Goal: Transaction & Acquisition: Purchase product/service

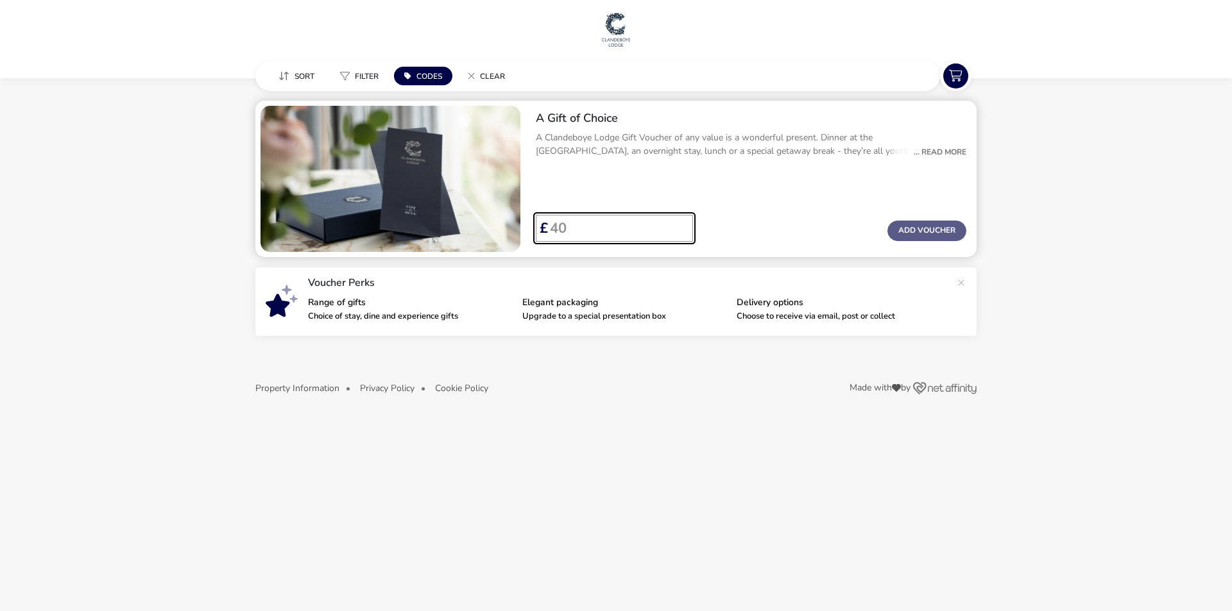
drag, startPoint x: 581, startPoint y: 228, endPoint x: 547, endPoint y: 228, distance: 33.4
click at [547, 228] on div "£" at bounding box center [610, 228] width 143 height 27
type input "200"
click at [906, 229] on button "Add Voucher" at bounding box center [926, 231] width 79 height 21
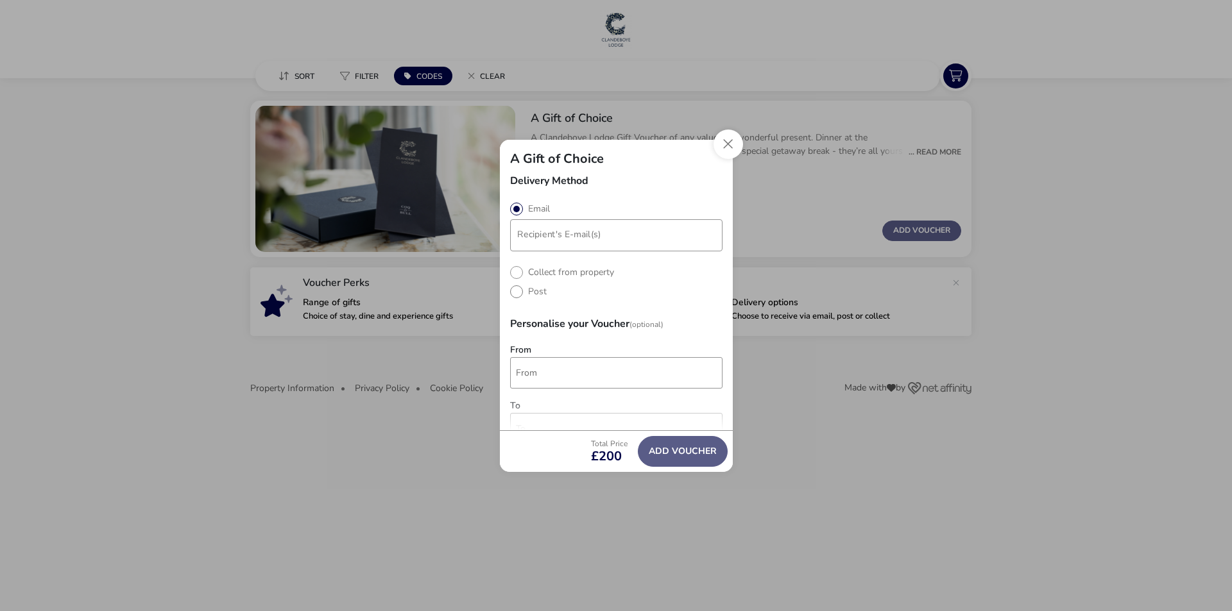
click at [530, 293] on label "Post" at bounding box center [528, 291] width 37 height 12
radio input "true"
click at [523, 209] on label "Email" at bounding box center [530, 209] width 40 height 12
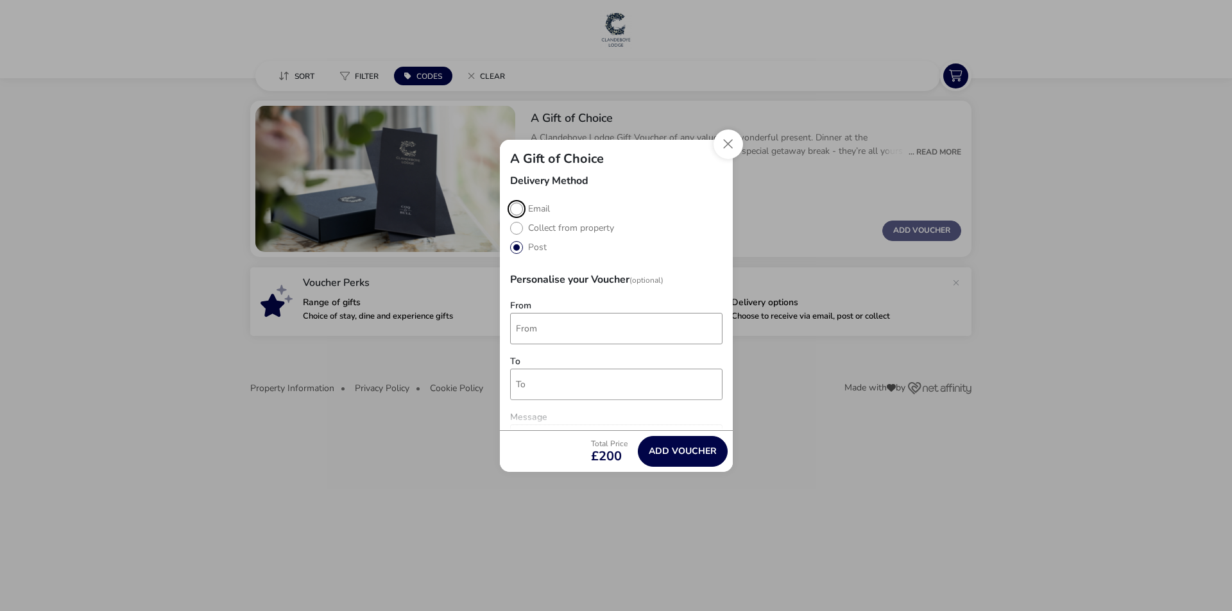
radio input "true"
radio input "false"
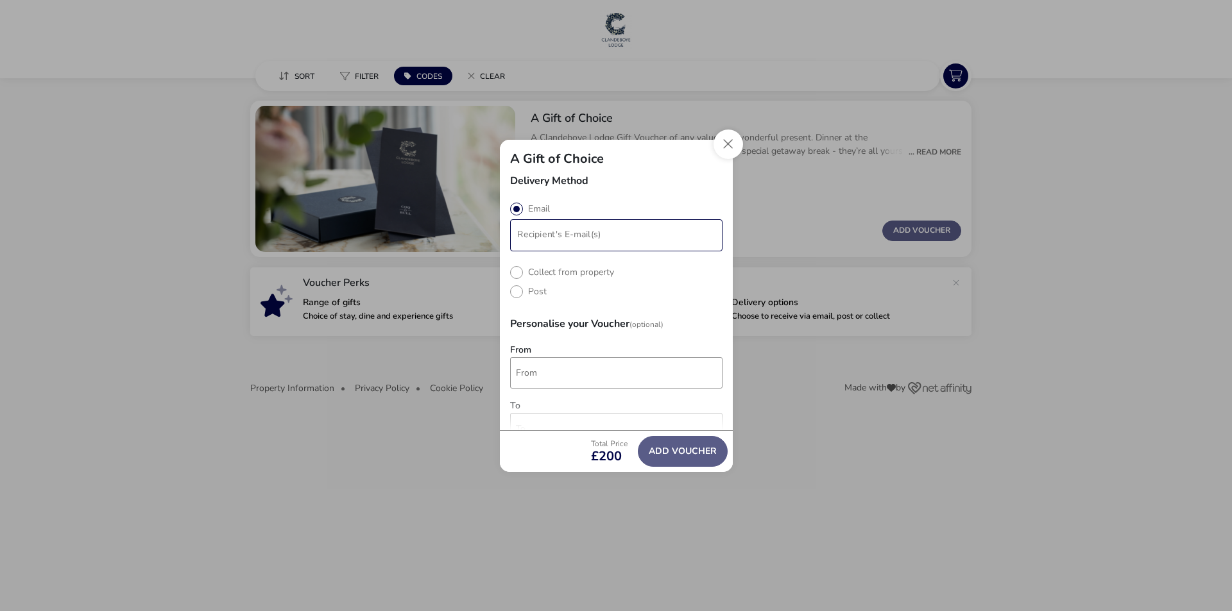
click at [579, 241] on li "modalAddVoucherInfo" at bounding box center [617, 235] width 209 height 21
type input "[EMAIL_ADDRESS][DOMAIN_NAME]"
click at [584, 367] on div "Delivery Method Email Collect from property Post Personalise your Voucher (Opti…" at bounding box center [616, 303] width 233 height 255
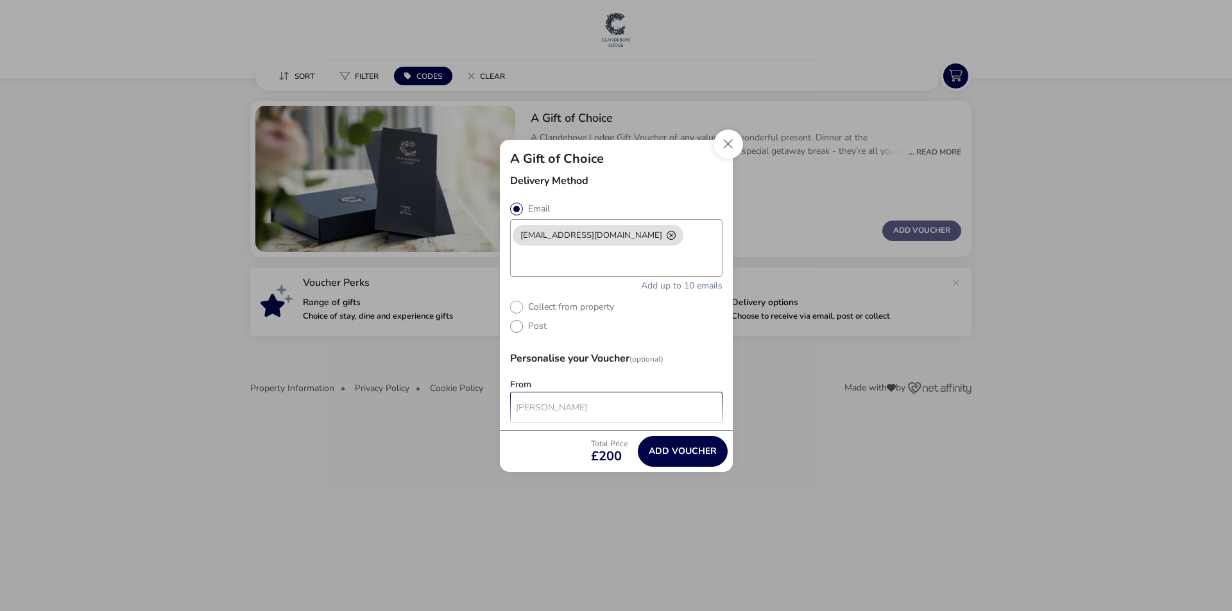
type input "[PERSON_NAME]"
click at [535, 323] on label "Post" at bounding box center [528, 326] width 37 height 12
radio input "true"
radio input "false"
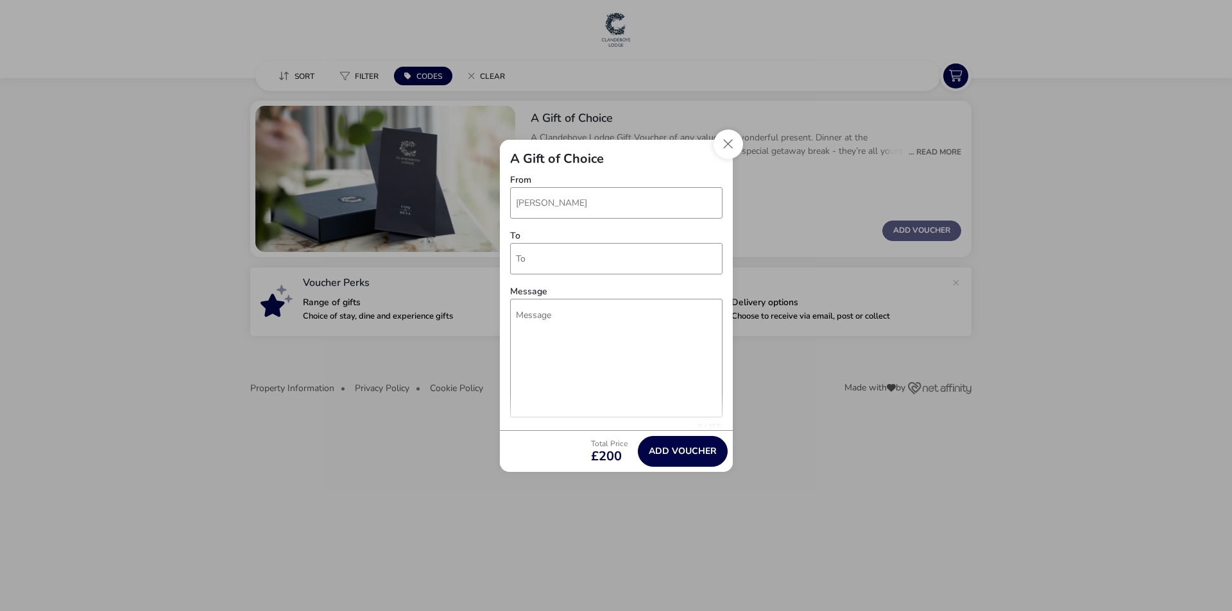
scroll to position [128, 0]
click at [560, 259] on input "To" at bounding box center [616, 256] width 212 height 31
type input "[PERSON_NAME]"
click at [557, 269] on textarea "Message" at bounding box center [616, 309] width 212 height 119
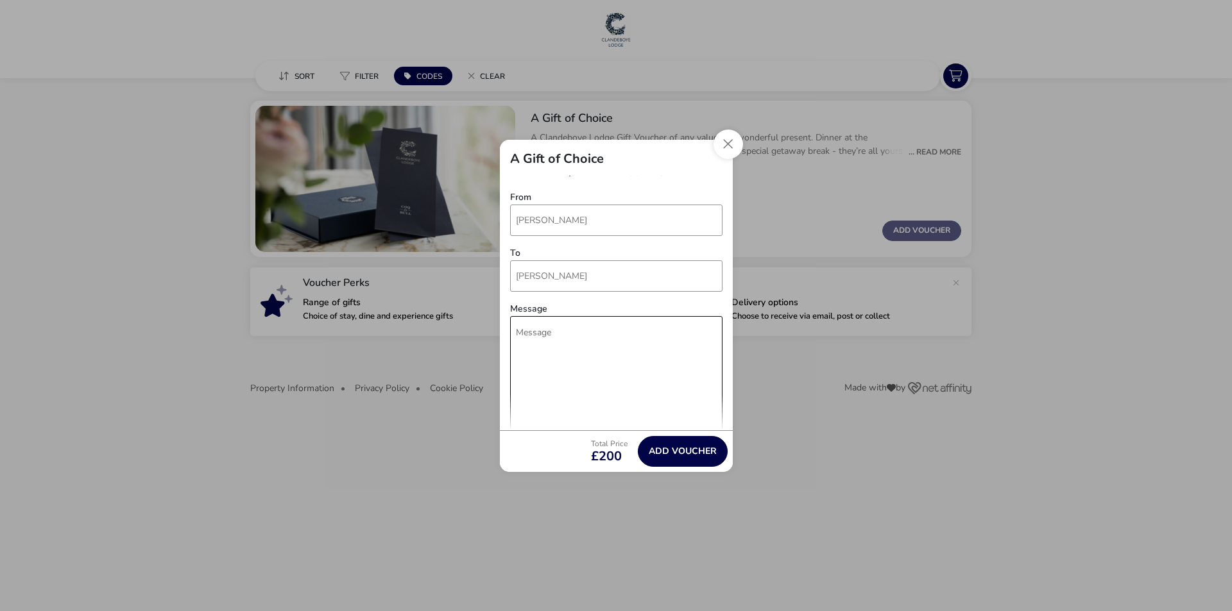
scroll to position [128, 0]
click at [550, 314] on textarea "Message" at bounding box center [616, 355] width 212 height 119
click at [565, 314] on textarea "Message" at bounding box center [616, 355] width 212 height 119
type textarea "t"
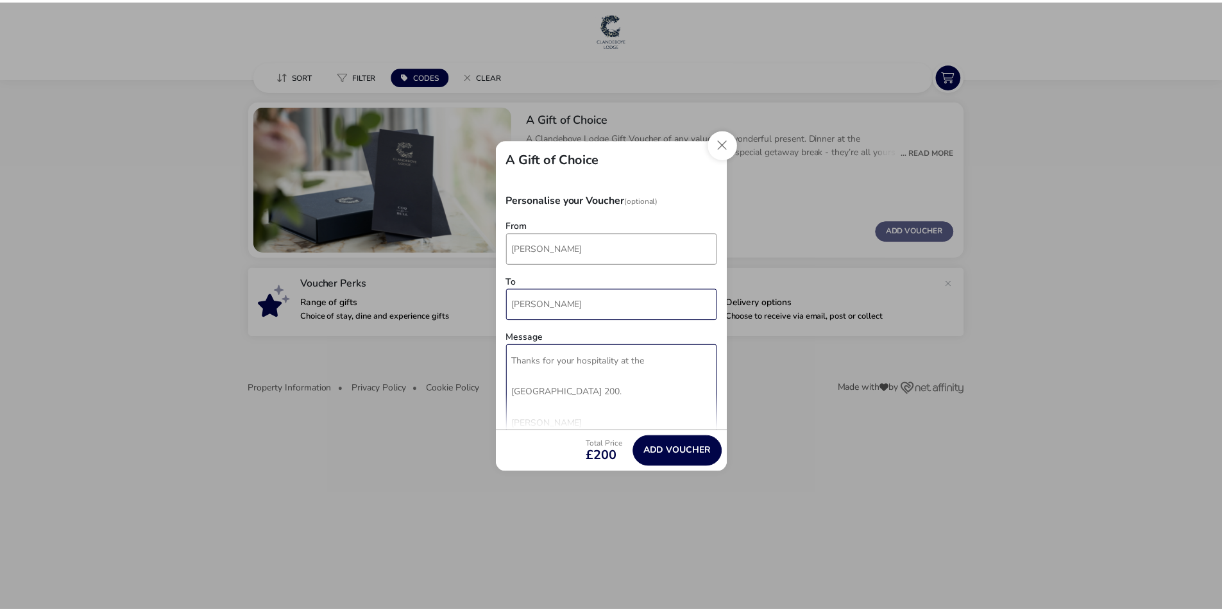
scroll to position [0, 0]
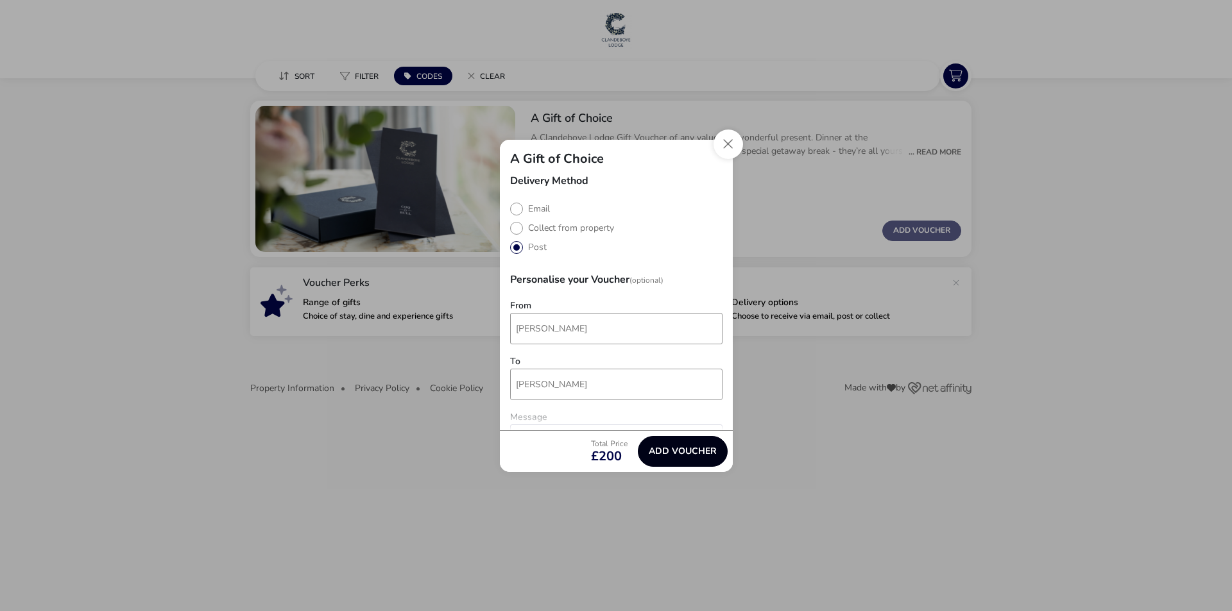
type textarea "Thanks for your hospitality at the [GEOGRAPHIC_DATA] 200. [PERSON_NAME]"
click at [668, 445] on button "Add Voucher" at bounding box center [683, 451] width 90 height 31
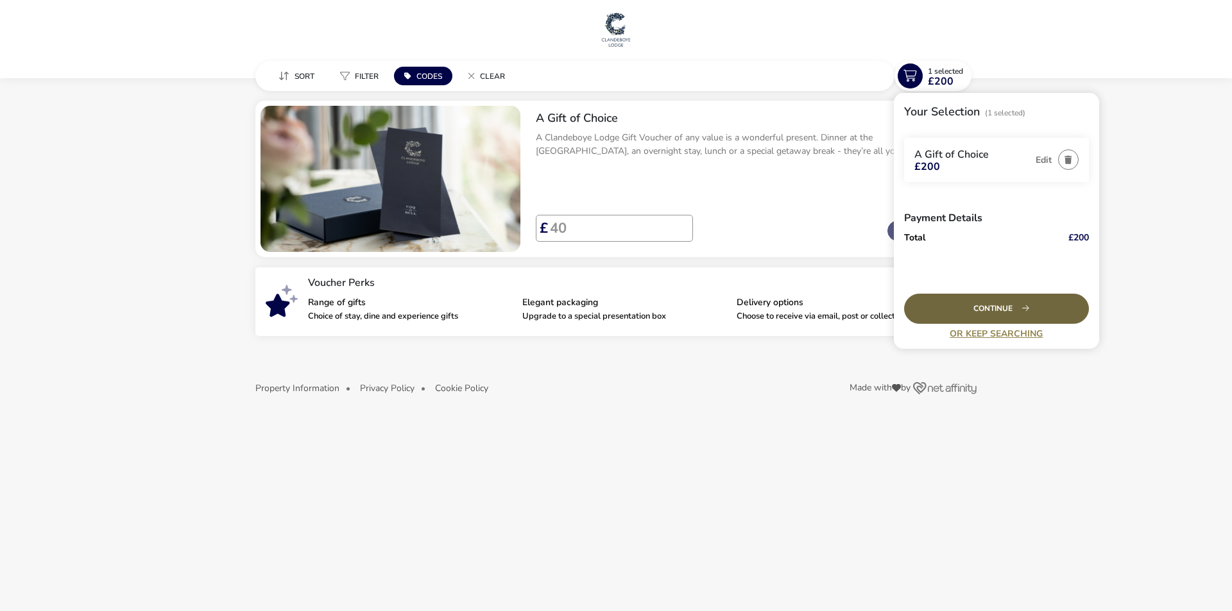
click at [1001, 312] on div "Continue" at bounding box center [996, 309] width 185 height 30
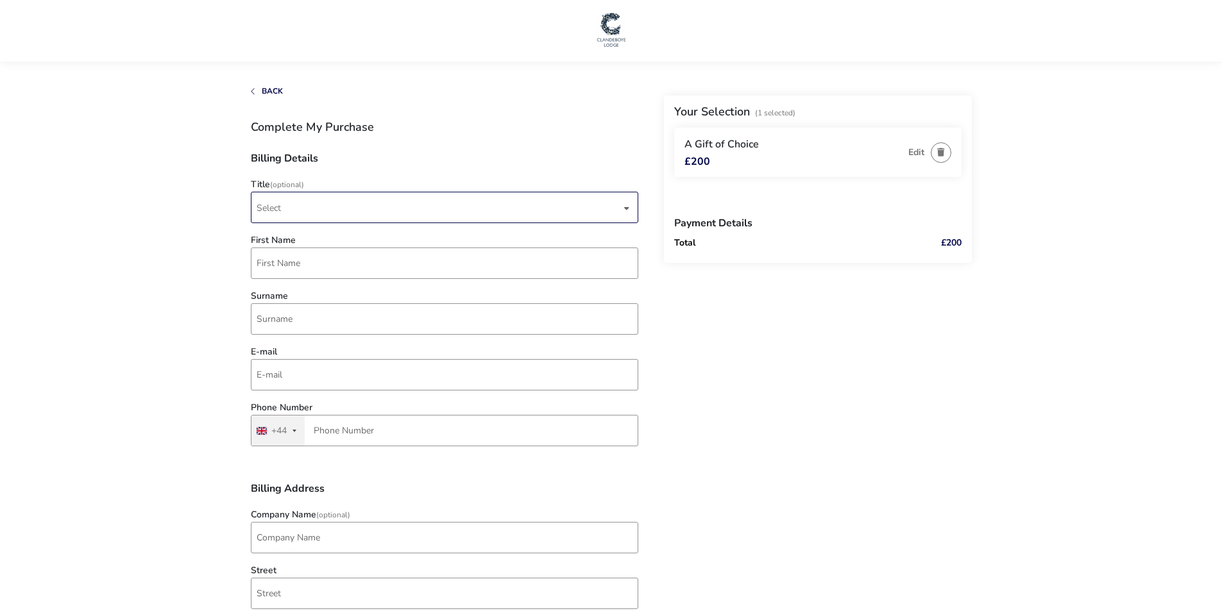
click at [428, 208] on span "Select" at bounding box center [439, 207] width 364 height 30
click at [375, 242] on li "Mr" at bounding box center [444, 239] width 387 height 31
click at [318, 265] on input "First Name" at bounding box center [444, 263] width 387 height 31
type input "[PERSON_NAME]"
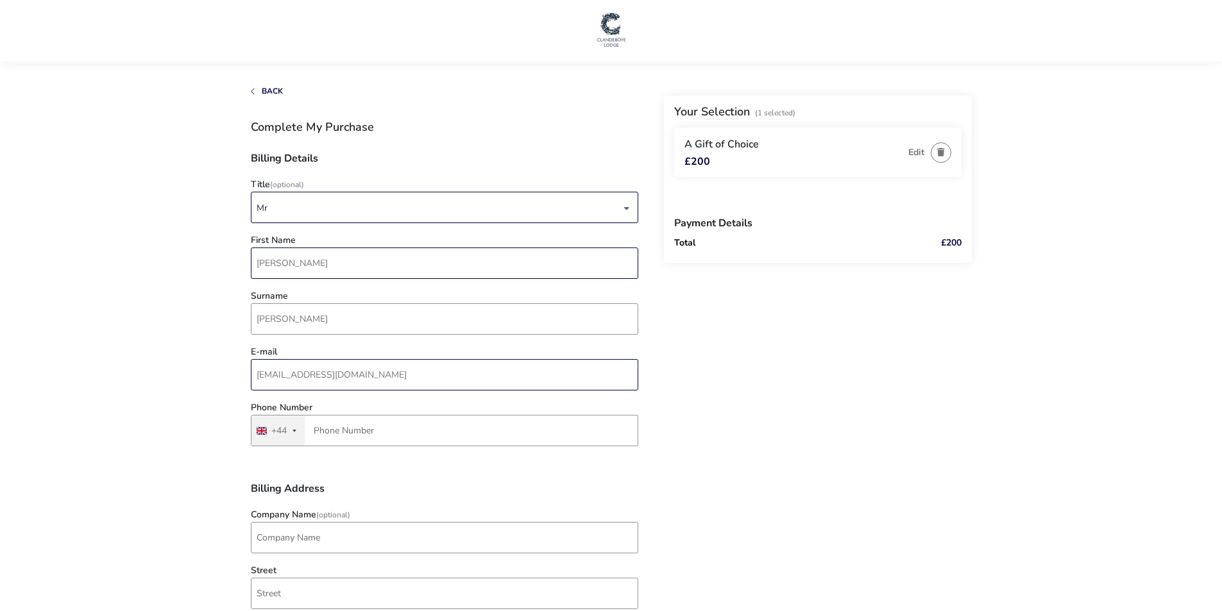
type input "[EMAIL_ADDRESS][DOMAIN_NAME]"
click at [358, 443] on input "Phone Number" at bounding box center [444, 430] width 387 height 31
type input "7836 790711"
click at [336, 543] on input "Company Name (Optional)" at bounding box center [444, 537] width 387 height 31
type input "j"
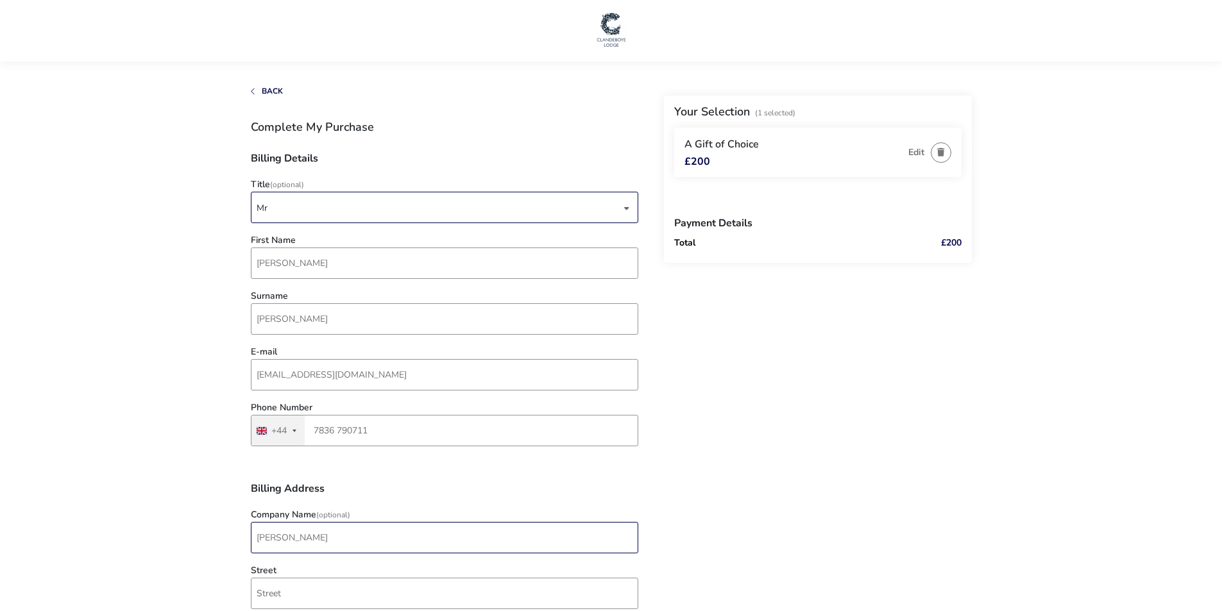
type input "[PERSON_NAME]"
type input "[STREET_ADDRESS]"
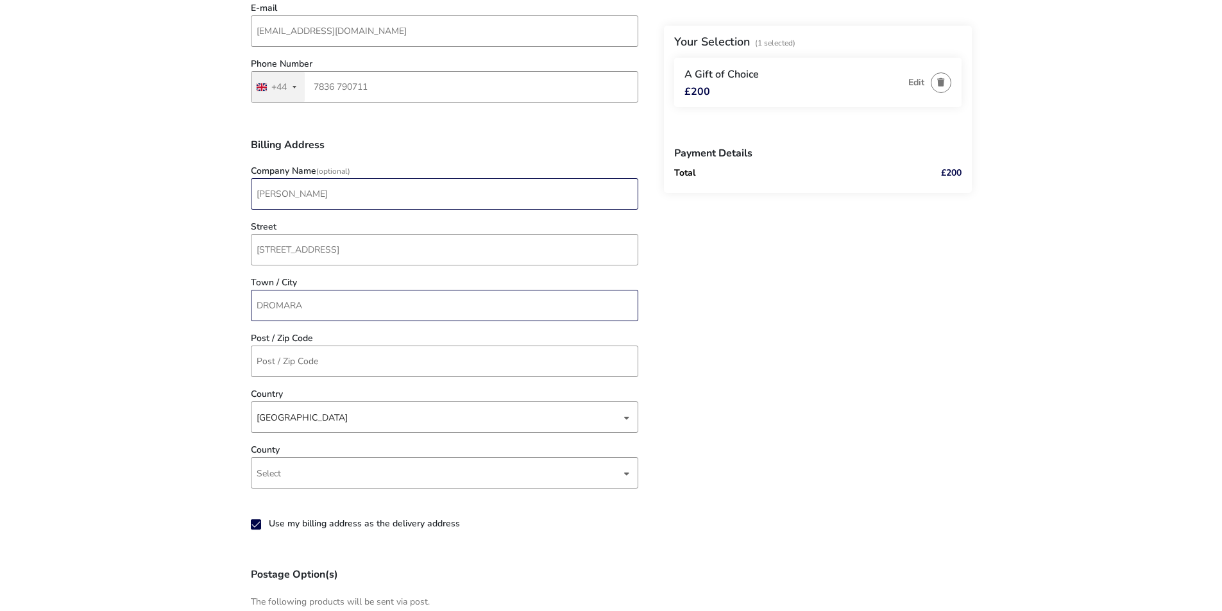
type input "DROMARA"
type input "BT252HN"
type input "C"
type input "DOWN"
click at [336, 543] on li "Down" at bounding box center [444, 536] width 387 height 31
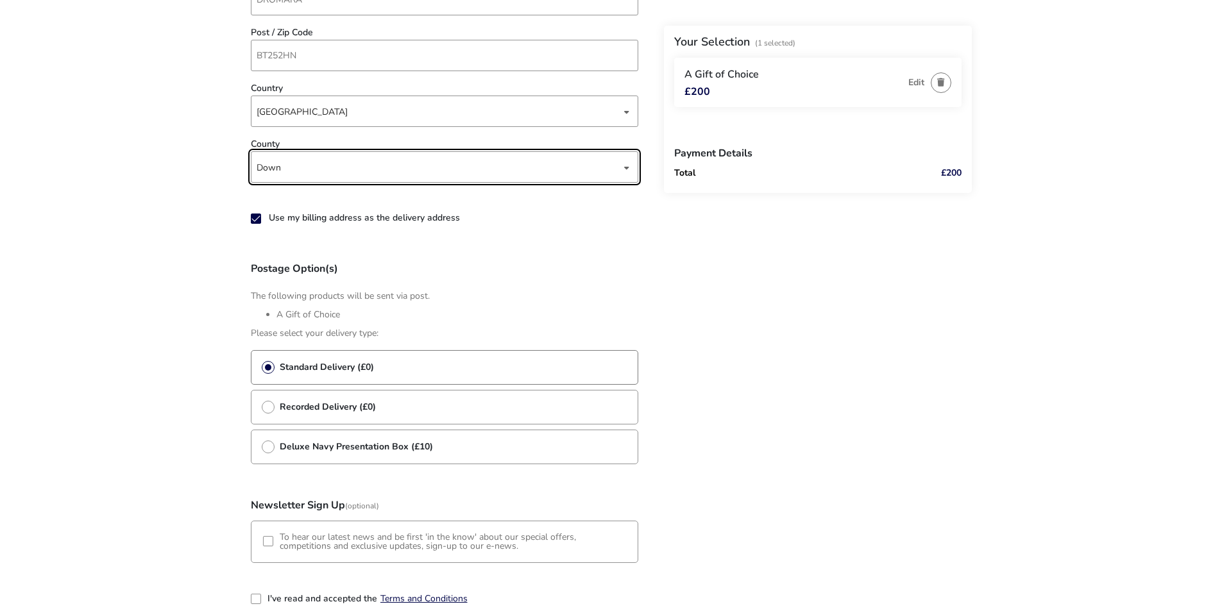
scroll to position [665, 0]
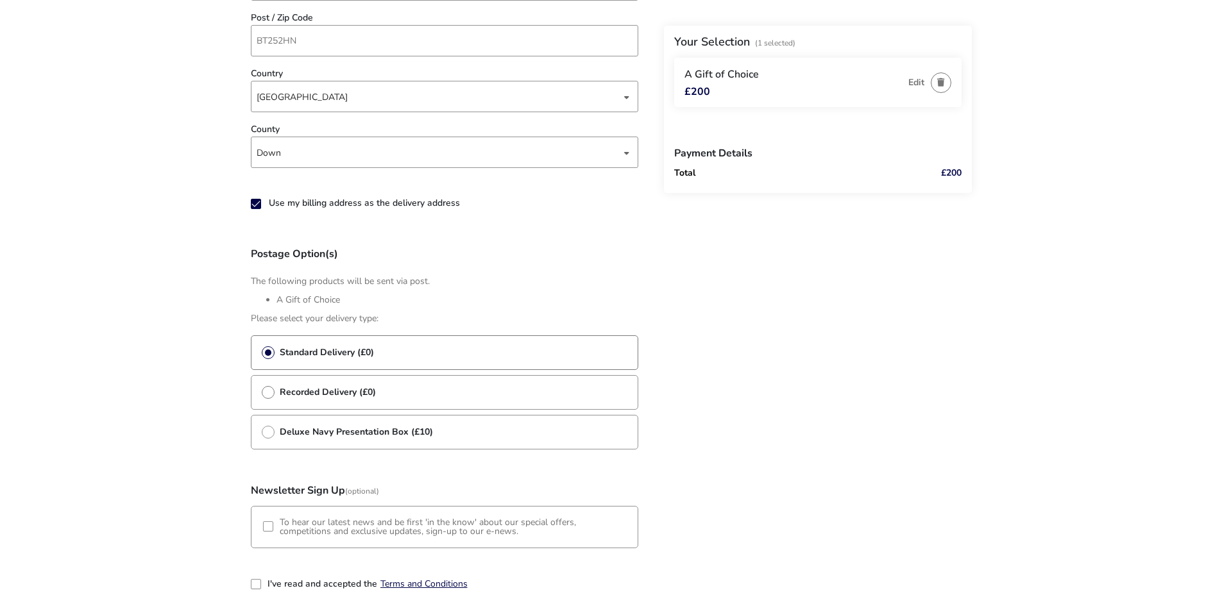
click at [273, 391] on label "Recorded Delivery (£0)" at bounding box center [319, 392] width 114 height 12
radio input "false"
radio input "true"
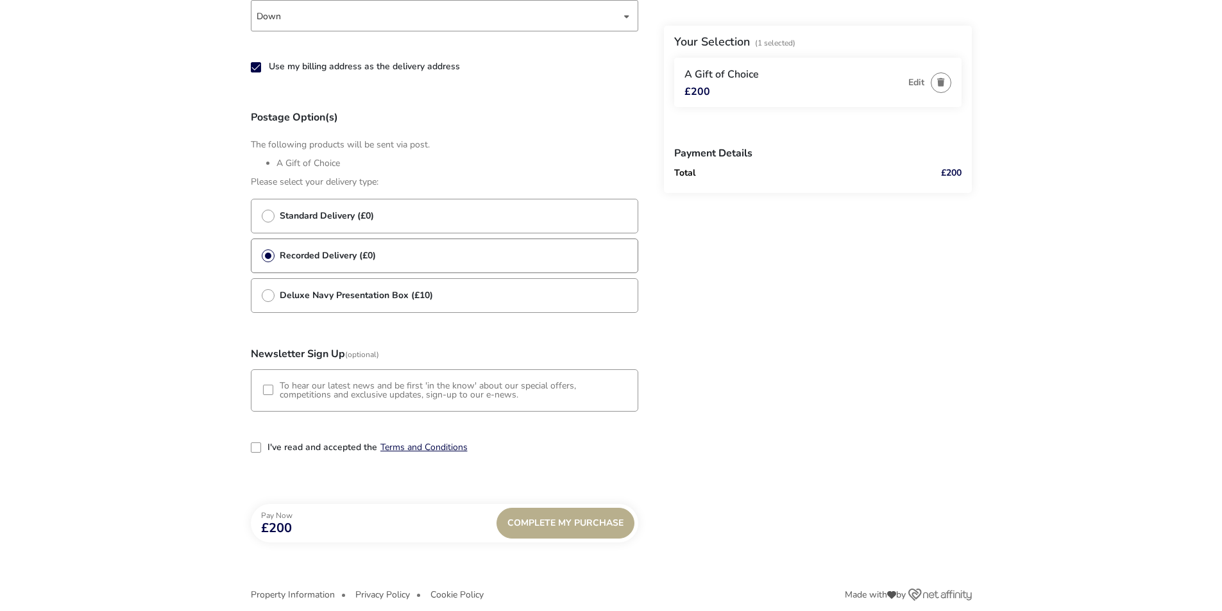
scroll to position [817, 0]
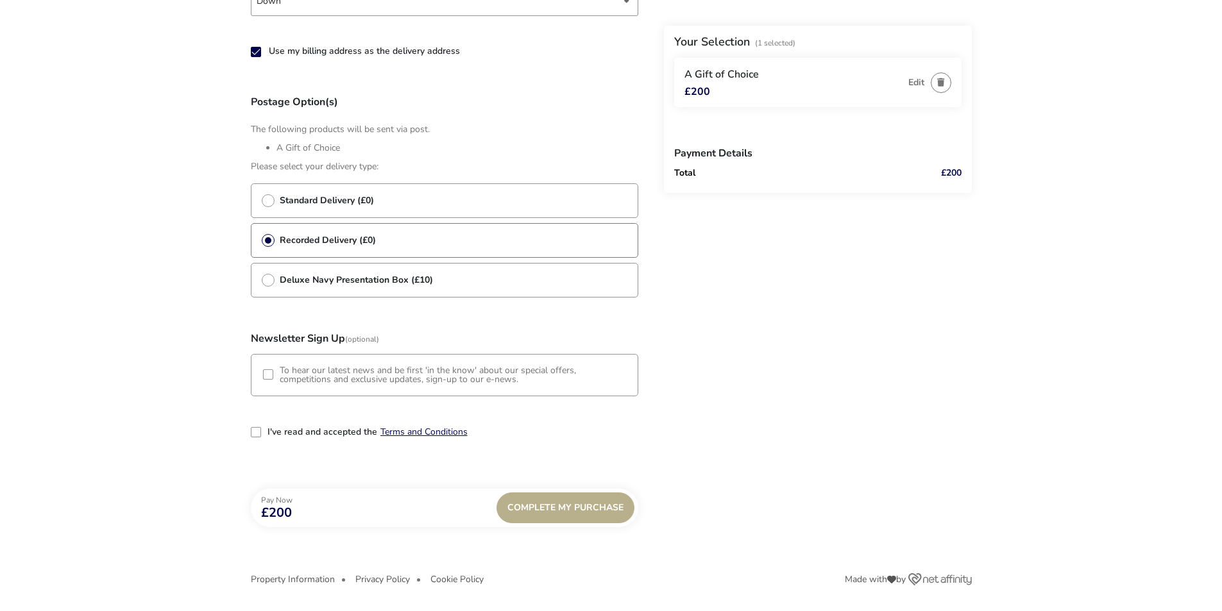
click at [256, 436] on div "3-term_condi" at bounding box center [256, 432] width 10 height 10
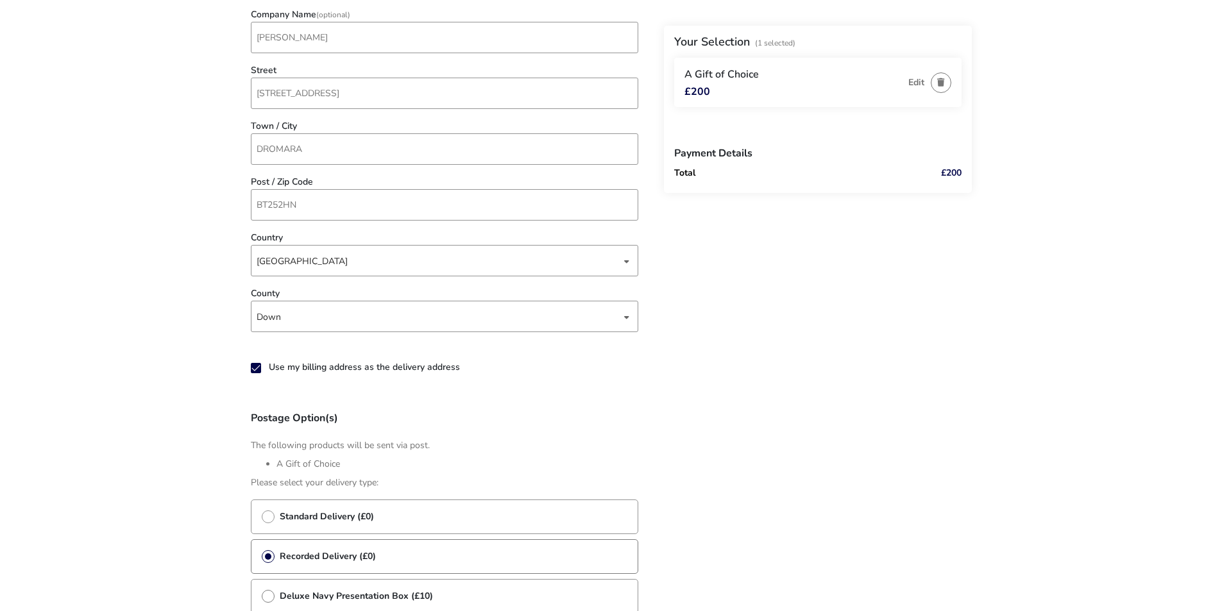
scroll to position [496, 0]
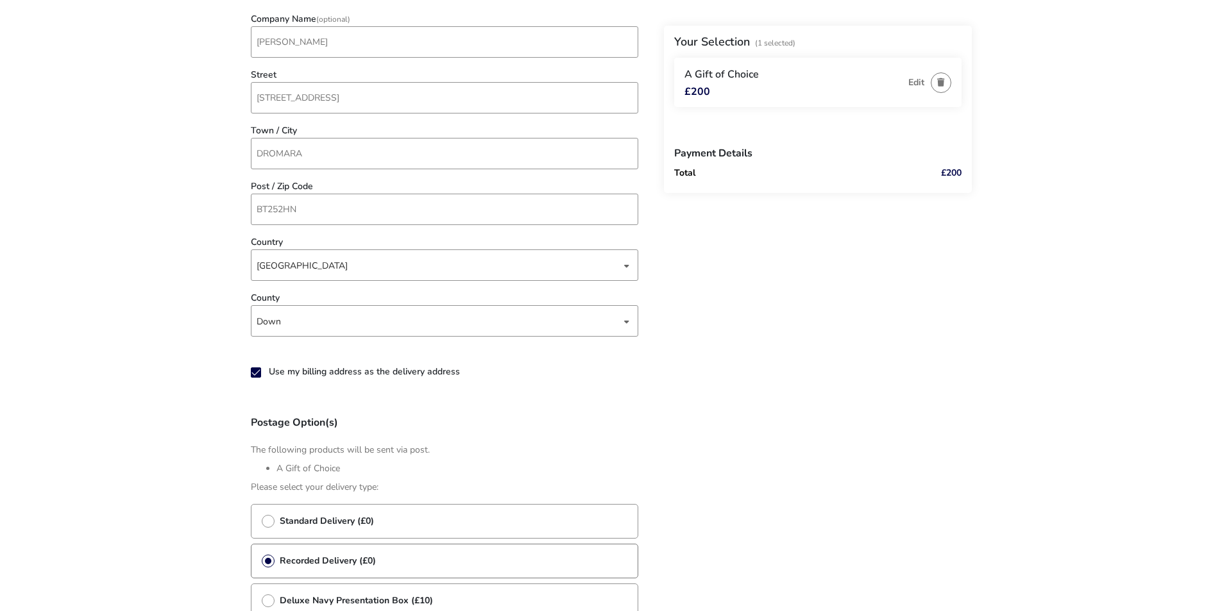
click at [255, 374] on icon "SHORT_USE_BILLING_ADDRESS_AS_DELIVERY_SHORT" at bounding box center [255, 372] width 9 height 9
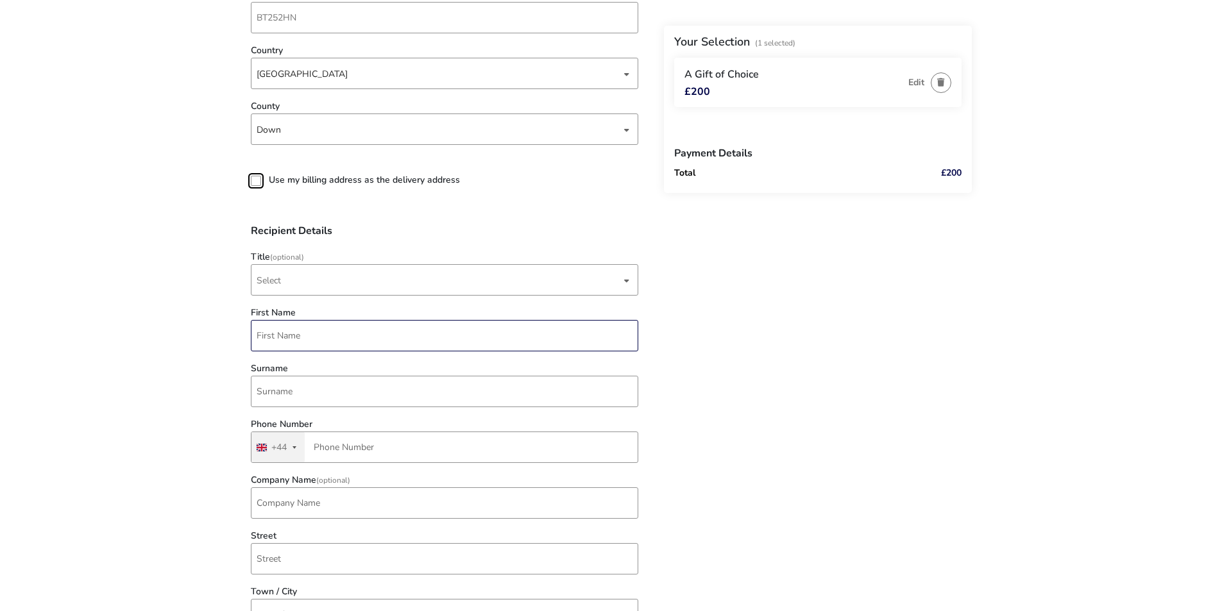
scroll to position [688, 0]
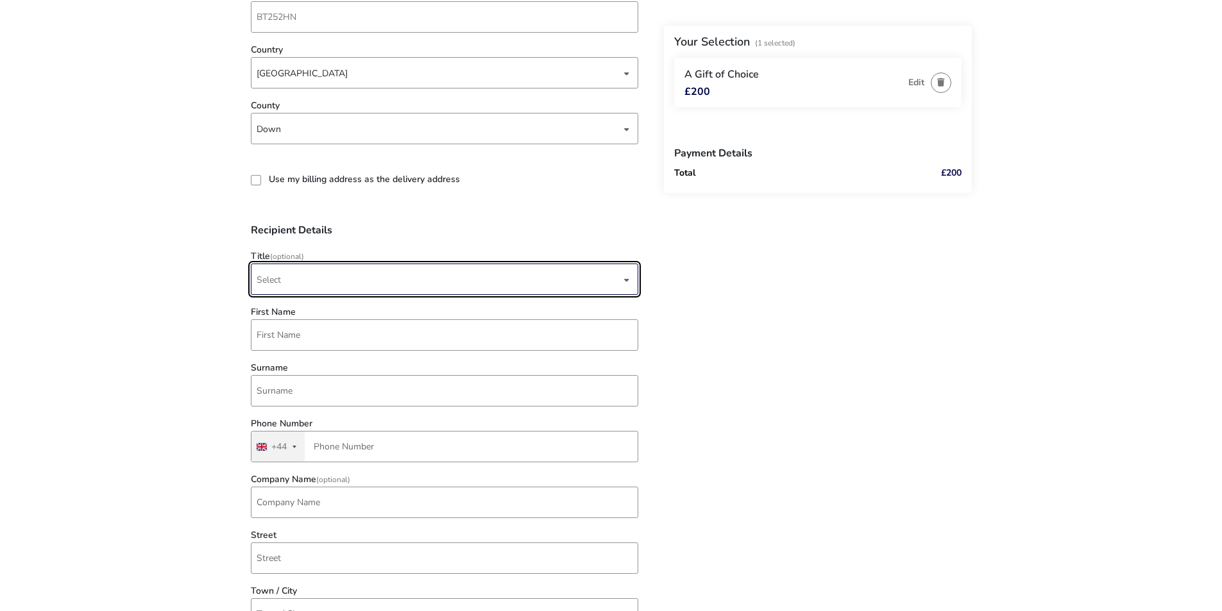
click at [297, 287] on span "Select" at bounding box center [439, 279] width 364 height 30
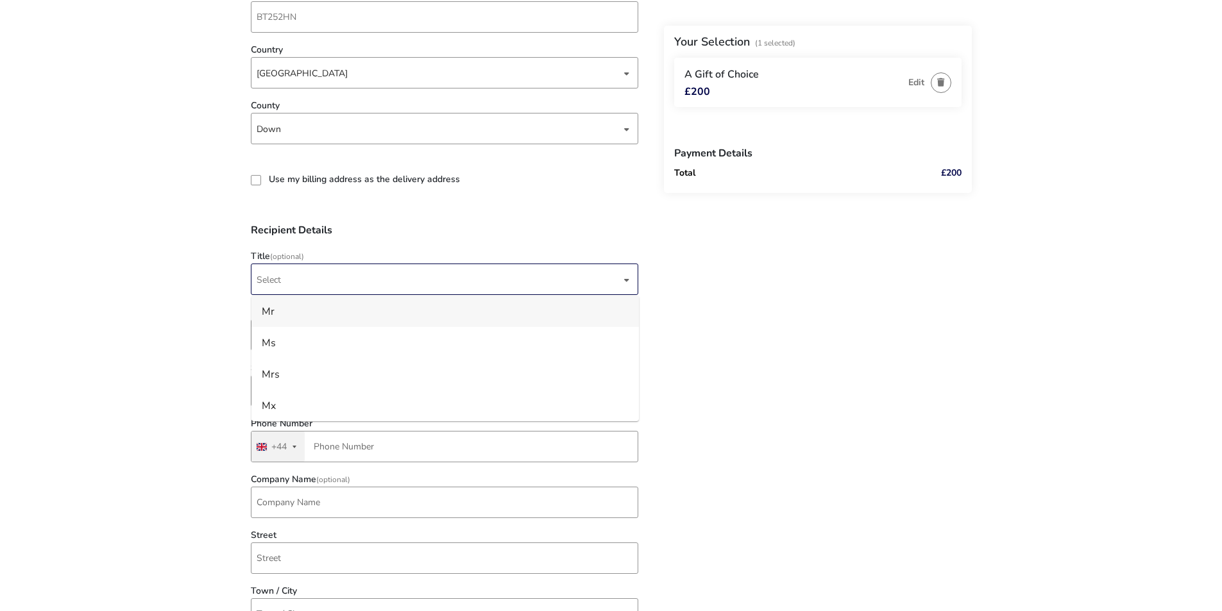
click at [300, 309] on li "Mr" at bounding box center [444, 311] width 387 height 31
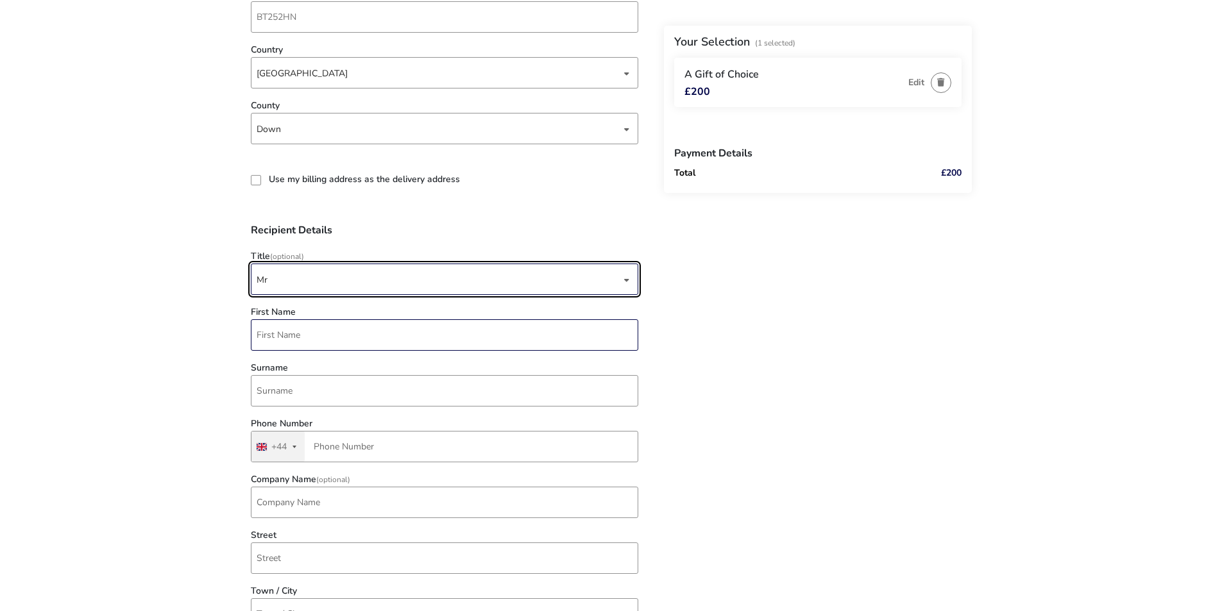
click at [297, 335] on input "First Name" at bounding box center [444, 334] width 387 height 31
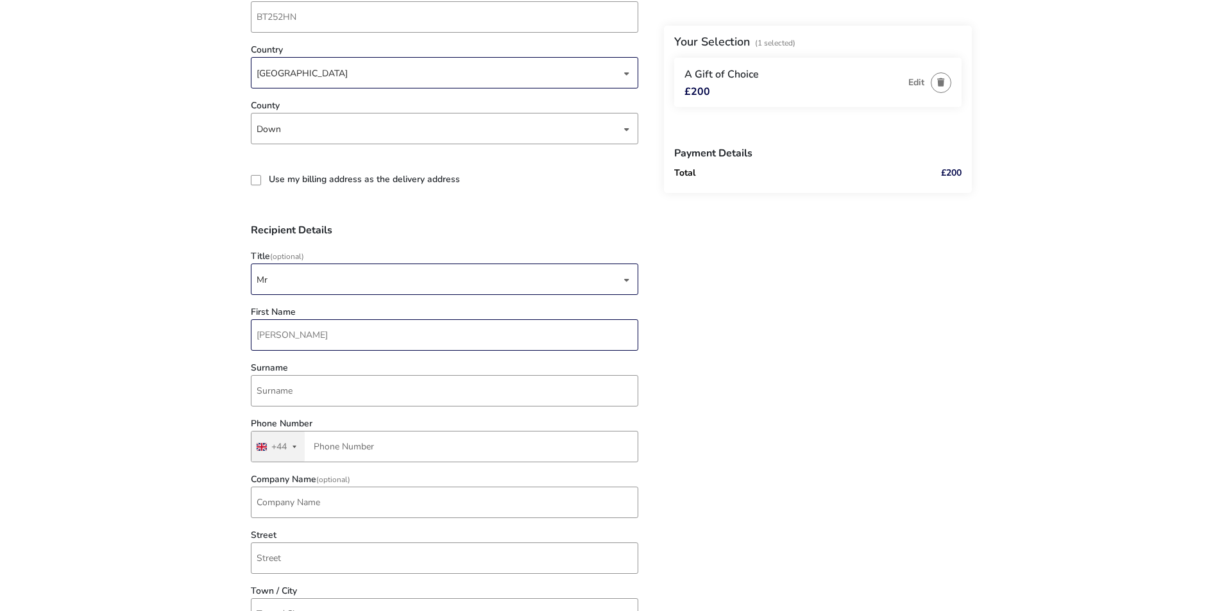
type input "[PERSON_NAME]"
click at [284, 561] on input "Street" at bounding box center [444, 558] width 387 height 31
paste input "[STREET_ADDRESS]"
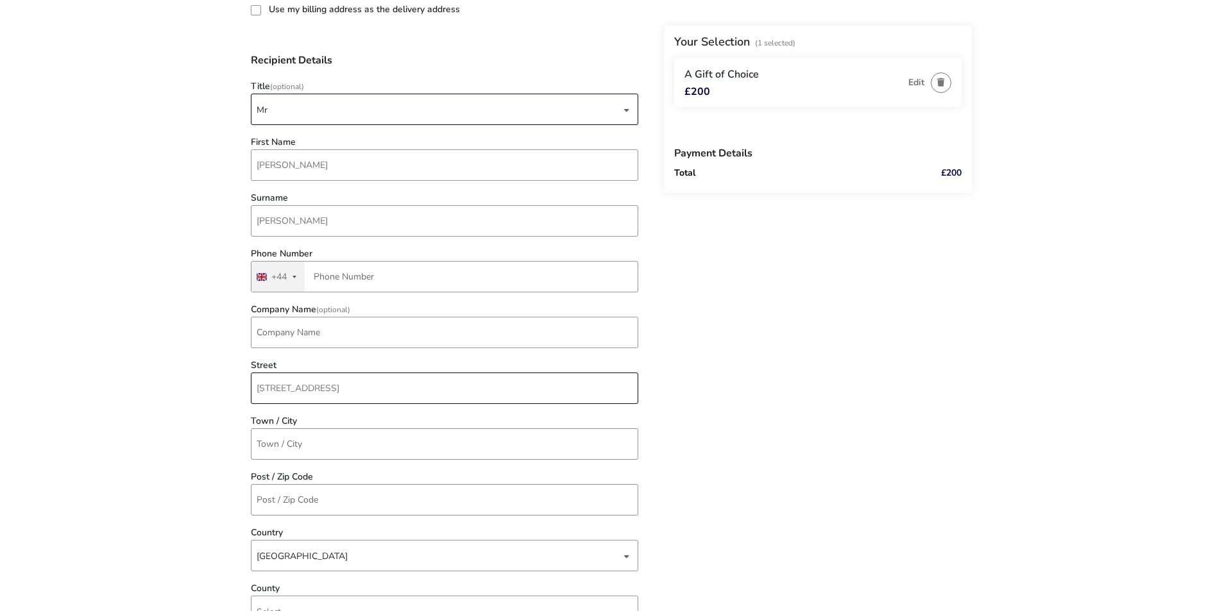
scroll to position [881, 0]
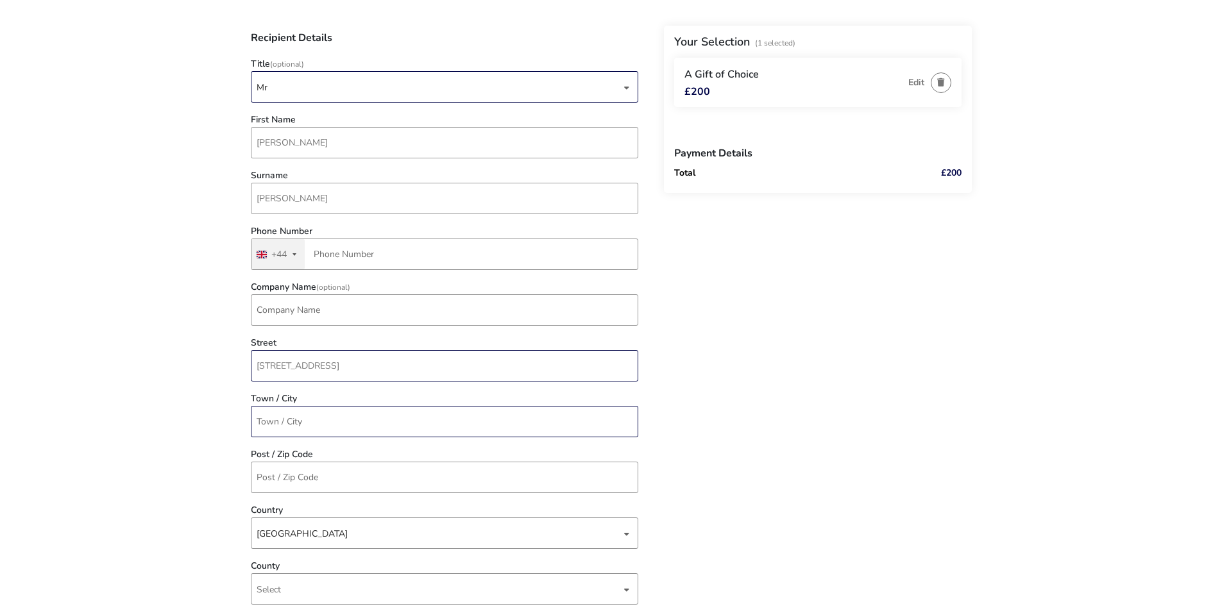
type input "[STREET_ADDRESS]"
click at [304, 419] on input "Town / City" at bounding box center [444, 421] width 387 height 31
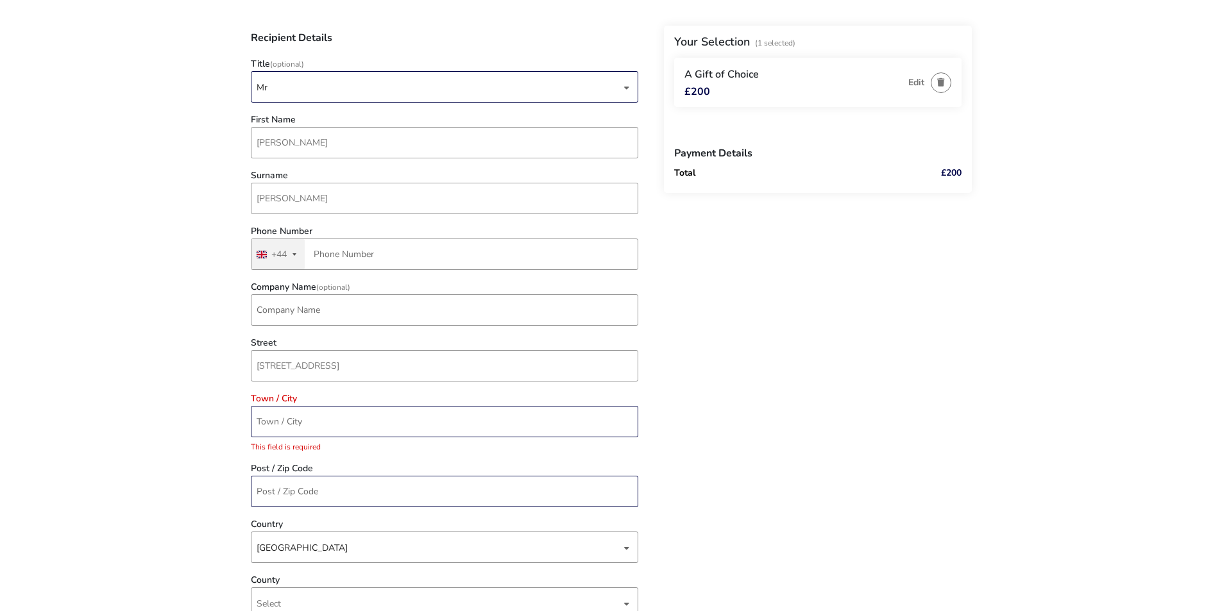
scroll to position [945, 0]
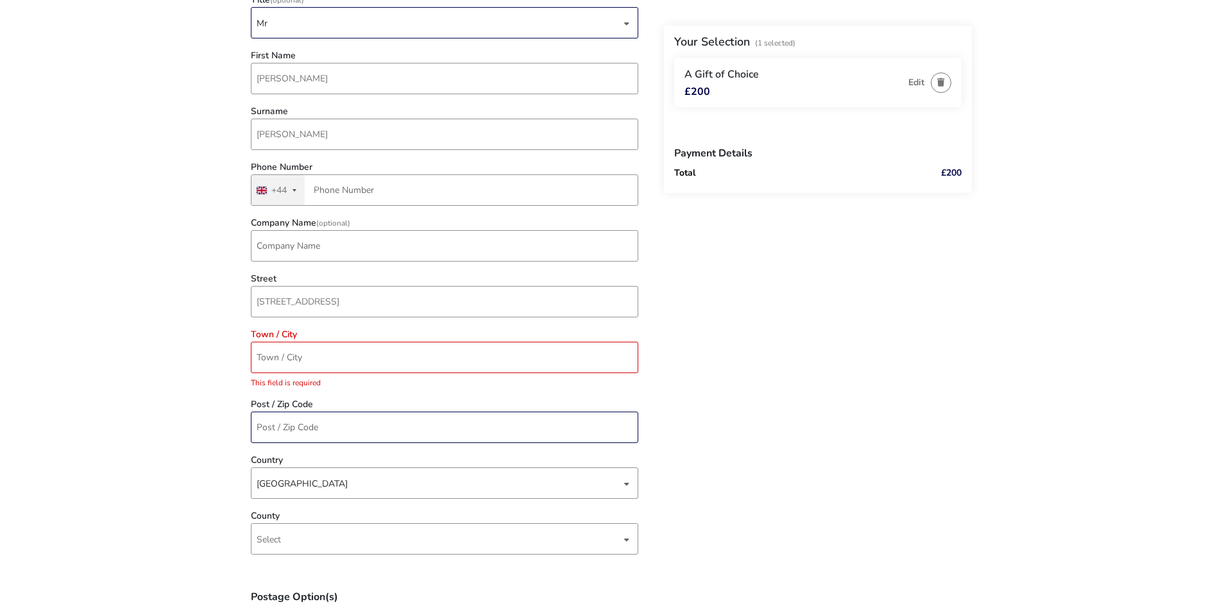
click at [273, 433] on input "Post / Zip Code" at bounding box center [444, 427] width 387 height 31
paste input "BT23 7QQ"
type input "BT23 7QQ"
click at [310, 360] on input "Town / City" at bounding box center [444, 357] width 387 height 31
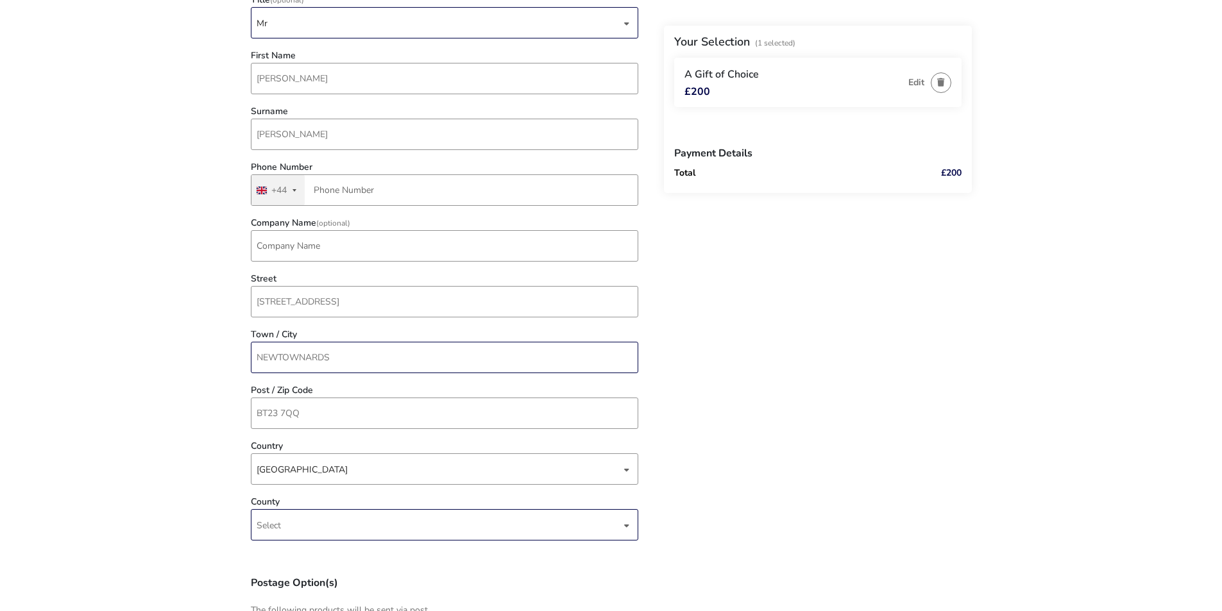
type input "NEWTOWNARDS"
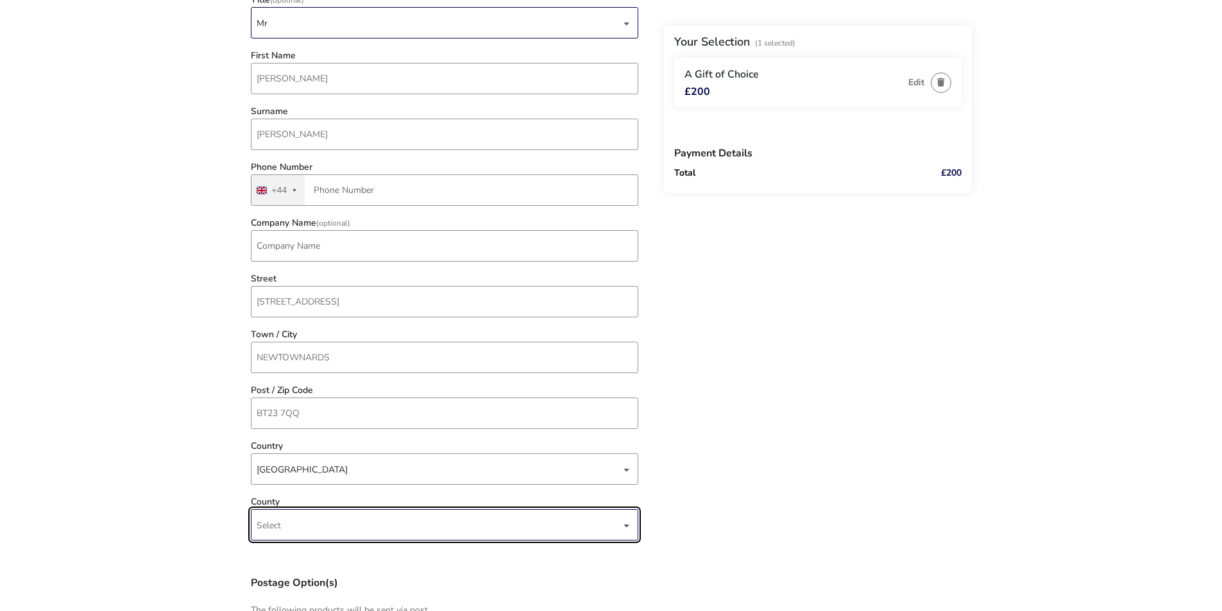
click at [294, 530] on span "Select" at bounding box center [439, 525] width 364 height 30
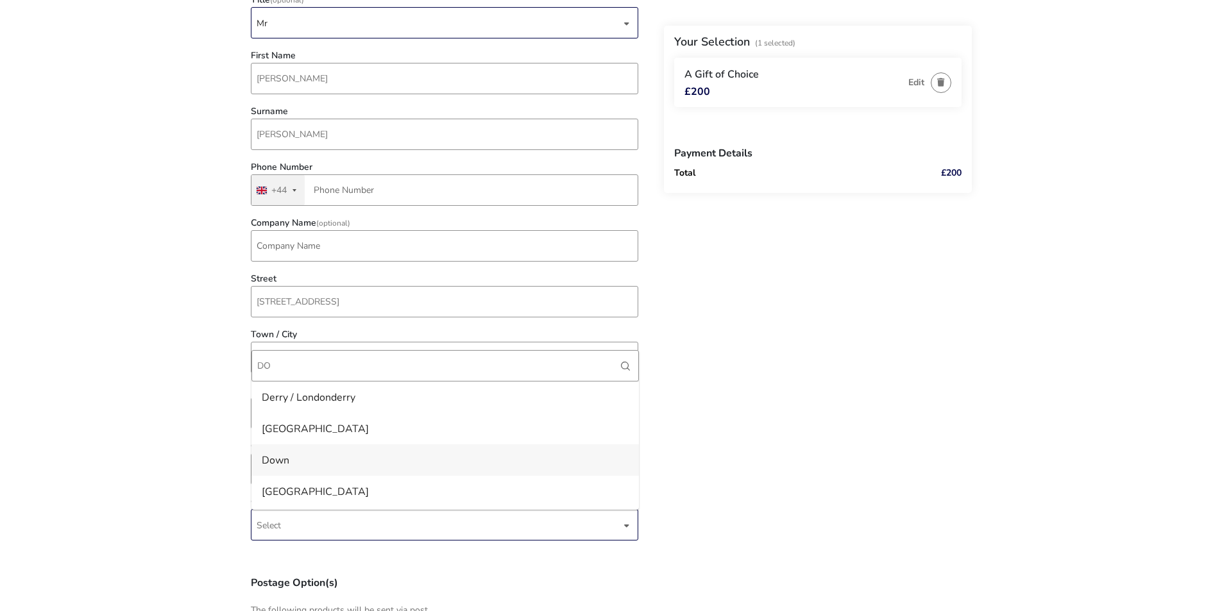
type input "DO"
click at [295, 466] on li "Down" at bounding box center [444, 460] width 387 height 31
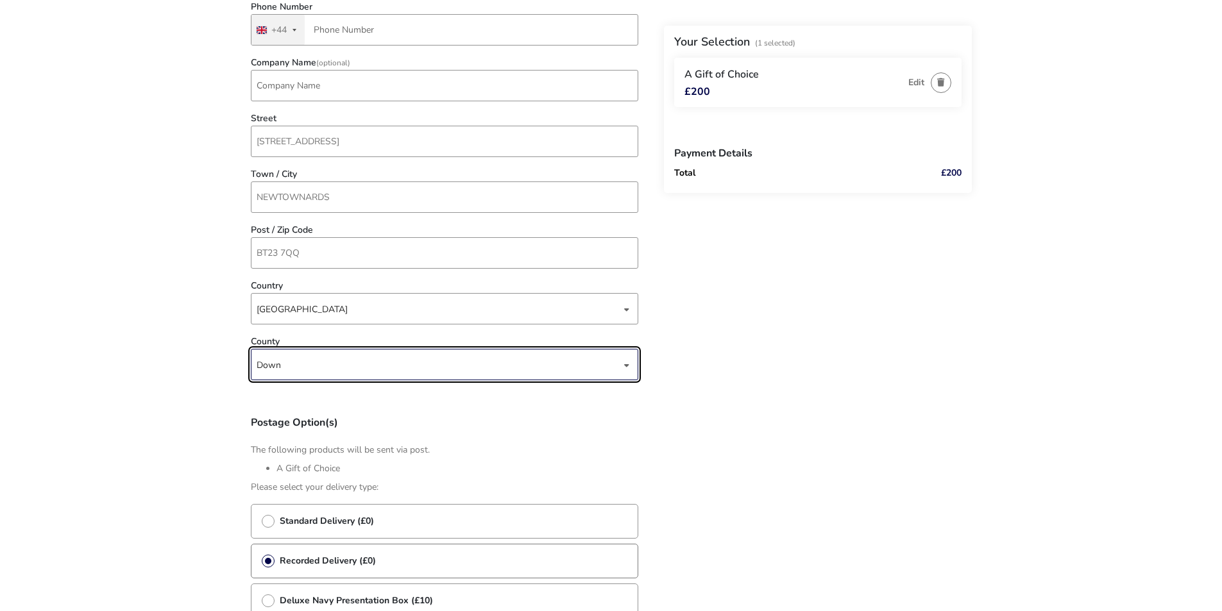
scroll to position [849, 0]
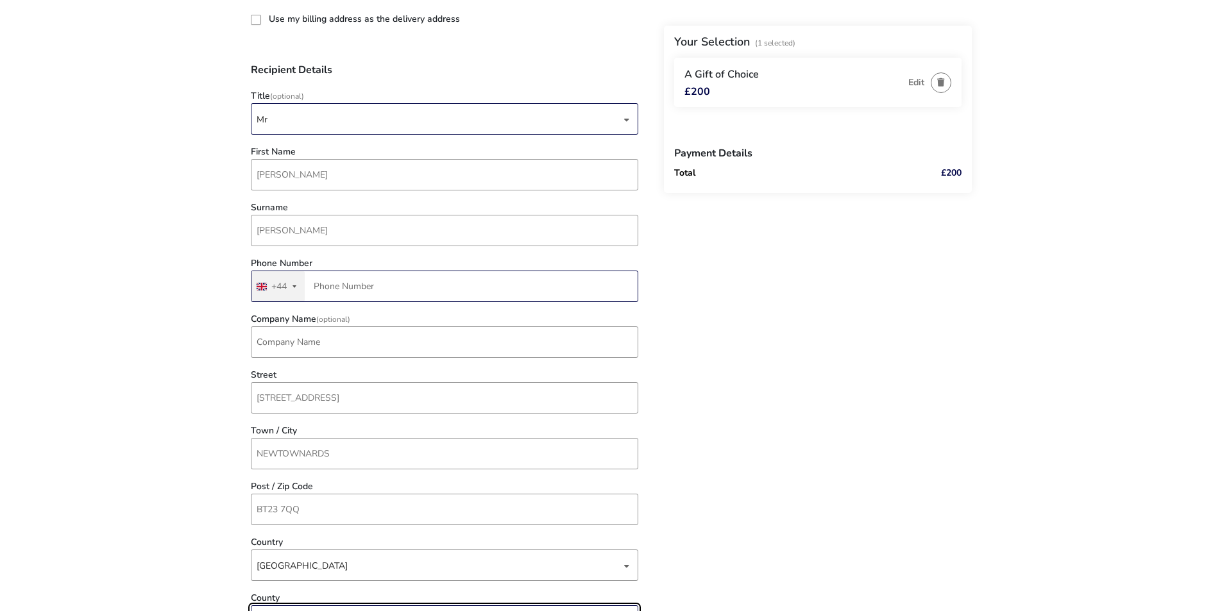
click at [349, 289] on input "Phone Number" at bounding box center [444, 286] width 387 height 31
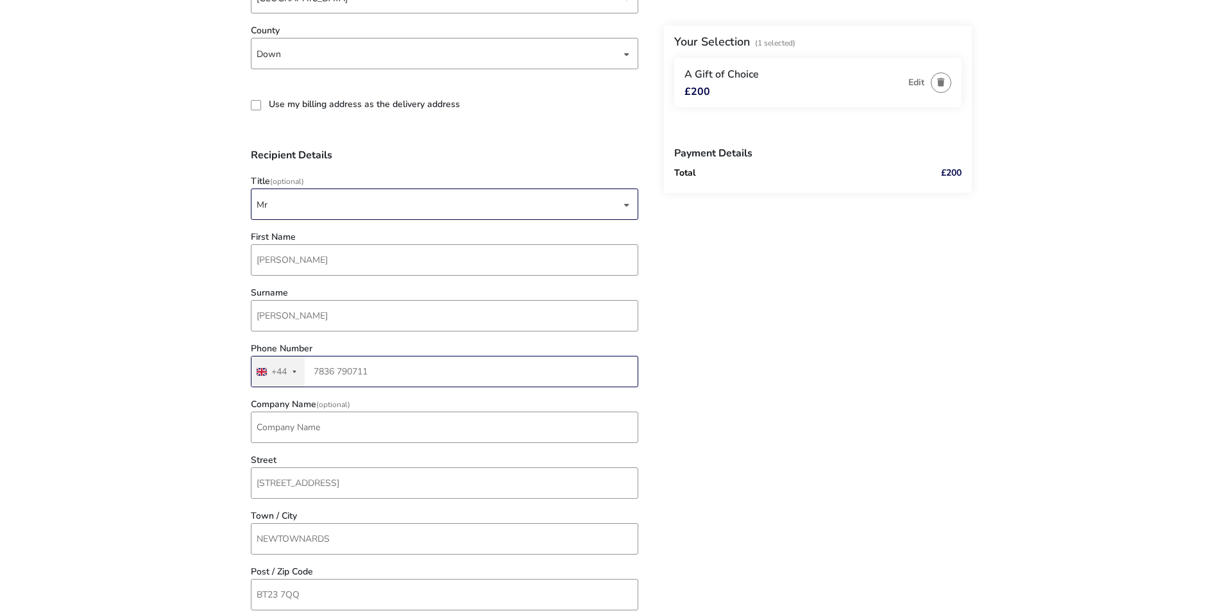
scroll to position [784, 0]
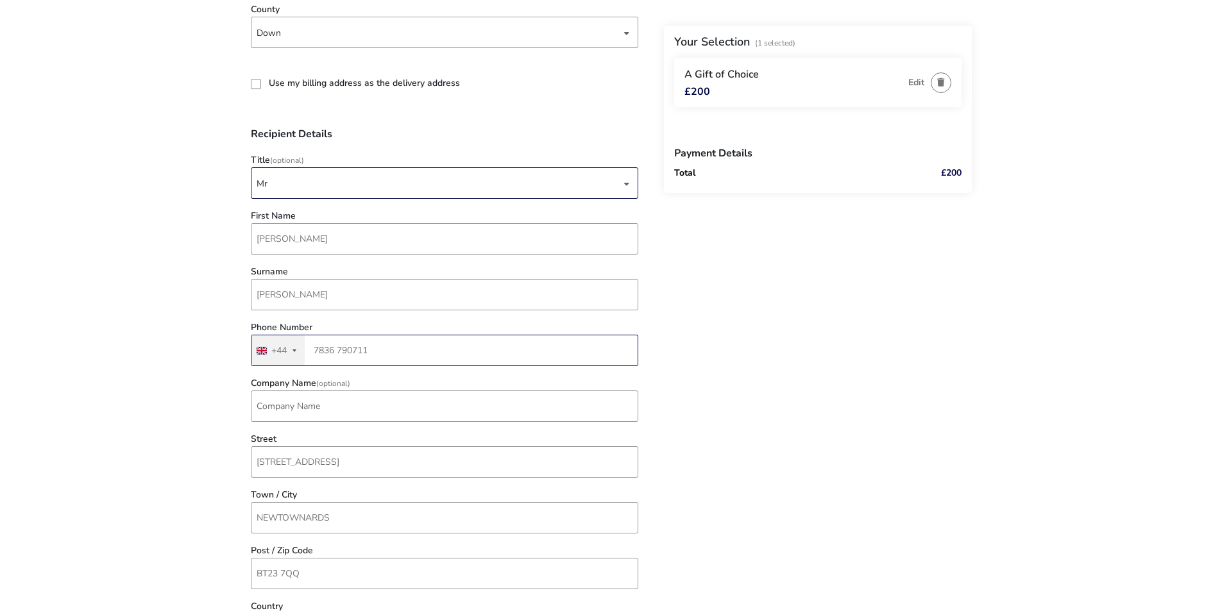
type input "7836 790711"
click at [189, 378] on naf-pibe-voucher-state "1 Selected £200 Back Your Selection (1 Selected) A Gift of Choice £200 Edit Pay…" at bounding box center [611, 234] width 1222 height 2037
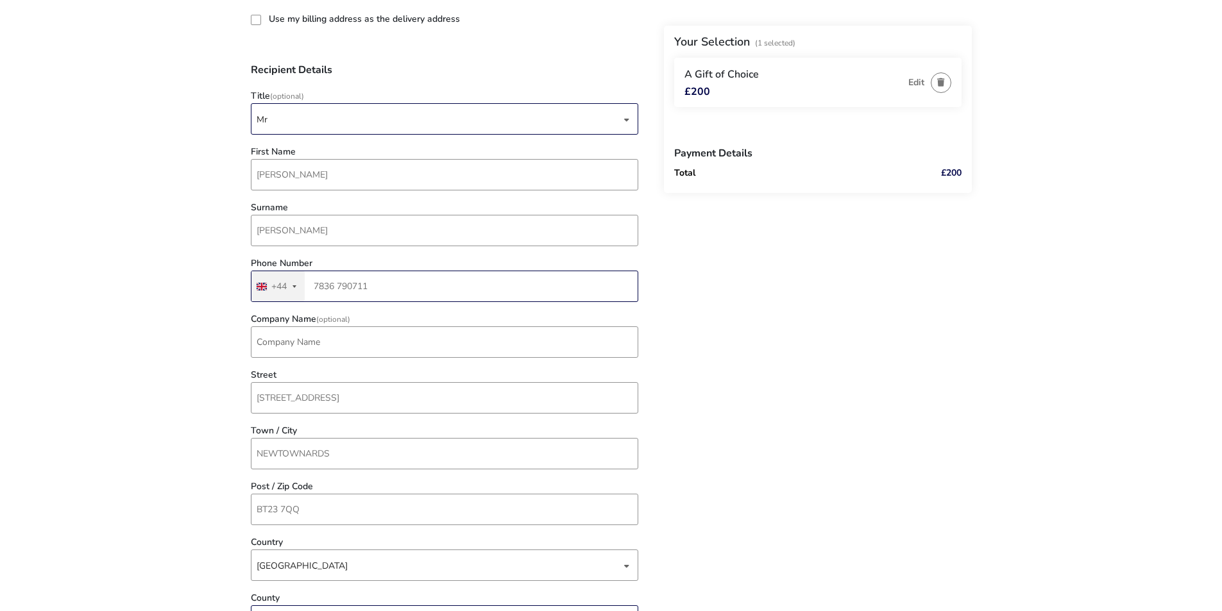
drag, startPoint x: 377, startPoint y: 287, endPoint x: 313, endPoint y: 289, distance: 64.2
click at [314, 289] on input "7836 790711" at bounding box center [444, 286] width 387 height 31
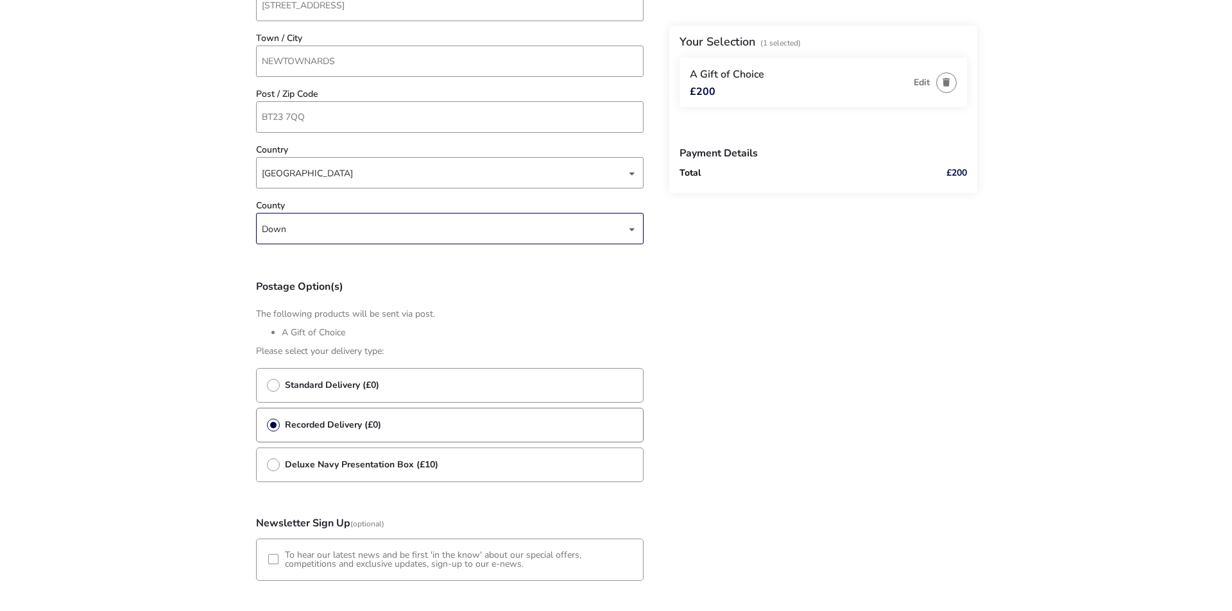
scroll to position [1426, 0]
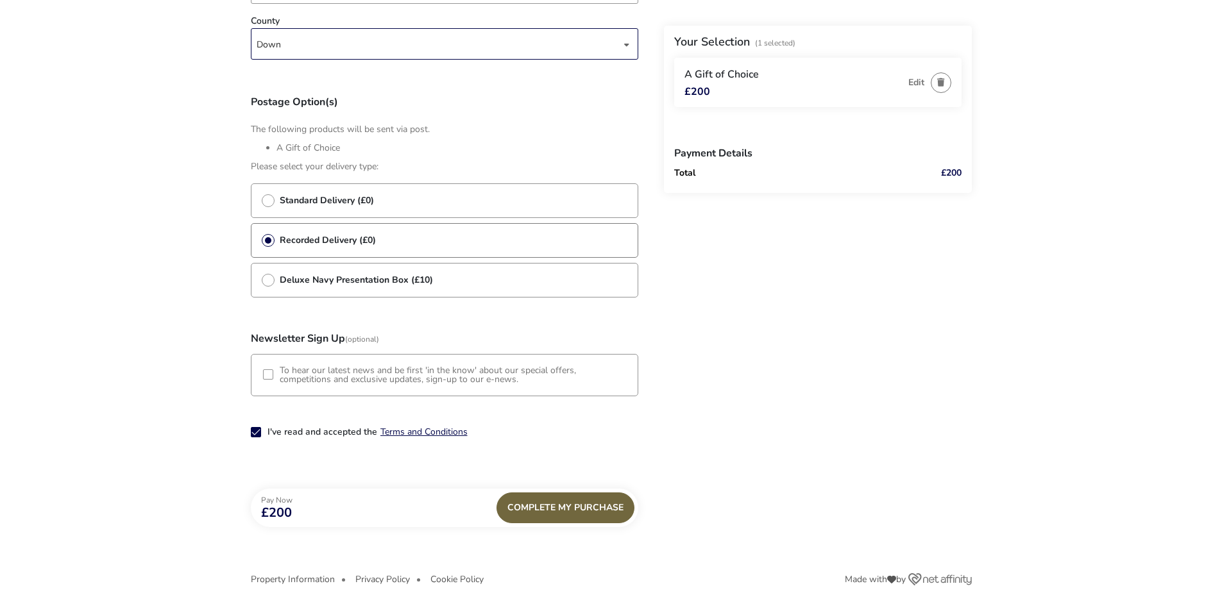
type input "7885 767587"
click at [537, 511] on div "Complete My Purchase" at bounding box center [565, 508] width 138 height 31
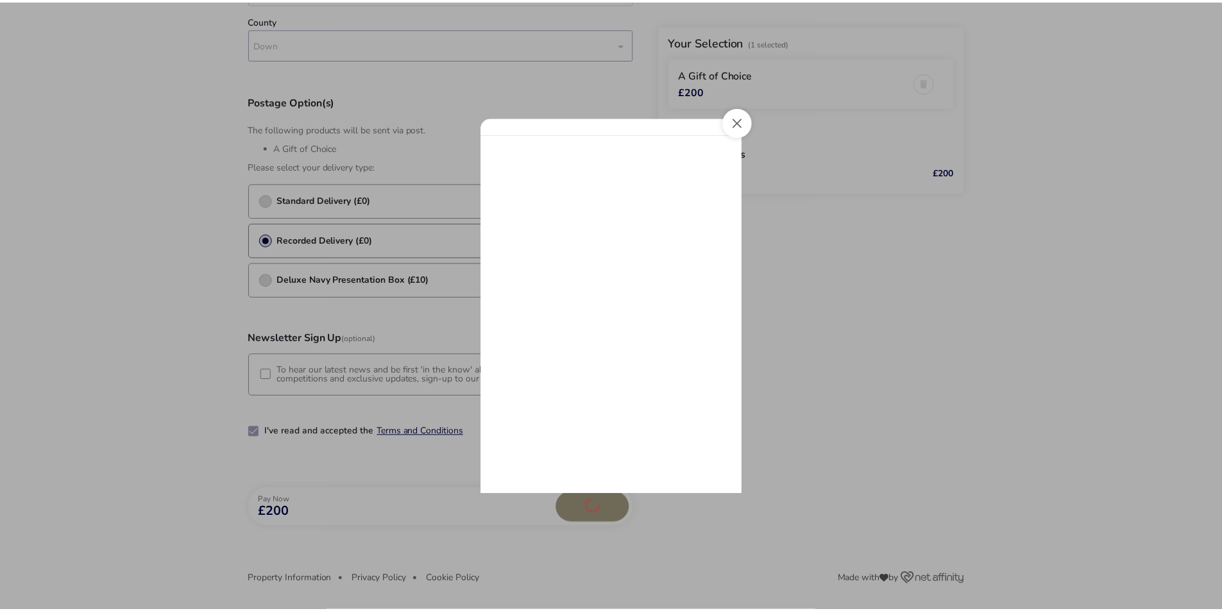
scroll to position [0, 0]
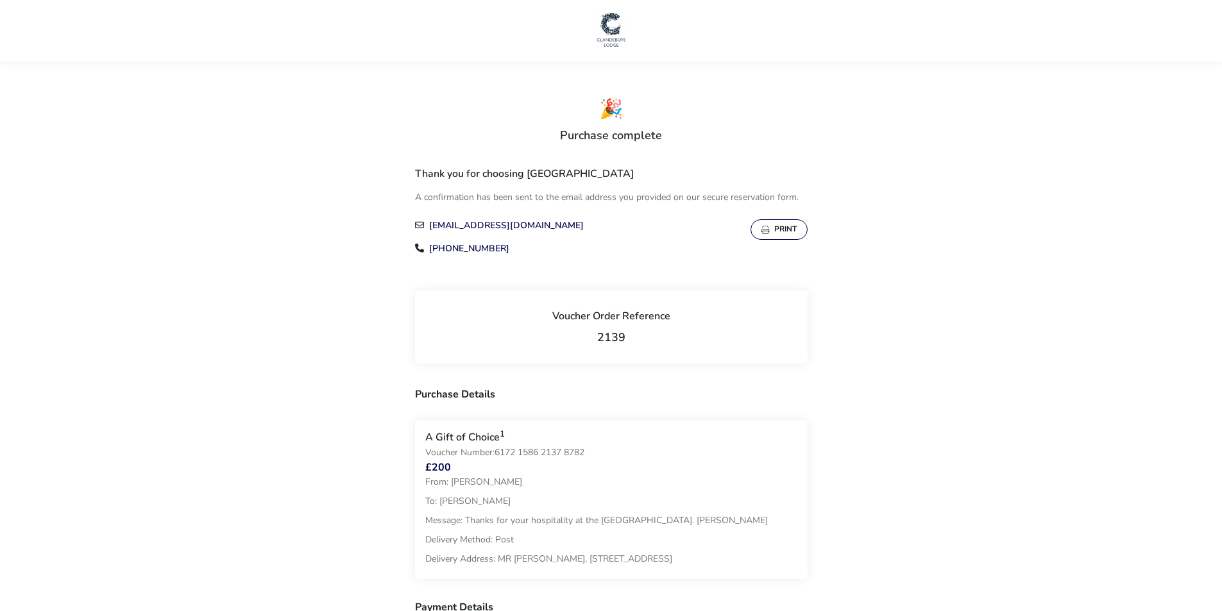
click at [774, 231] on button "Print" at bounding box center [778, 229] width 57 height 21
click at [270, 195] on div "🎉 Purchase complete Thank you for choosing [GEOGRAPHIC_DATA] A confirmation has…" at bounding box center [611, 570] width 721 height 992
